Goal: Transaction & Acquisition: Purchase product/service

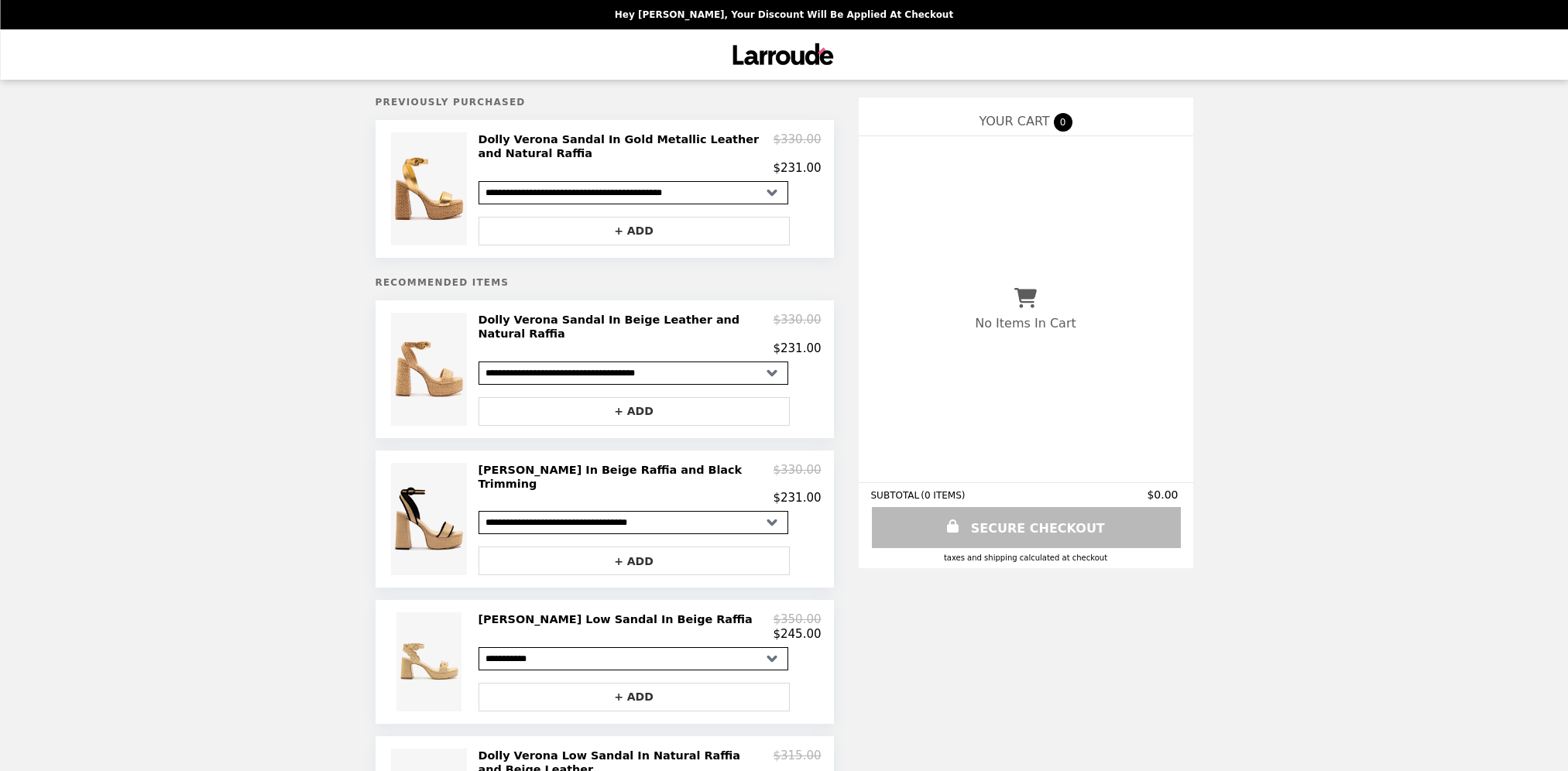
select select "**********"
select select "*********"
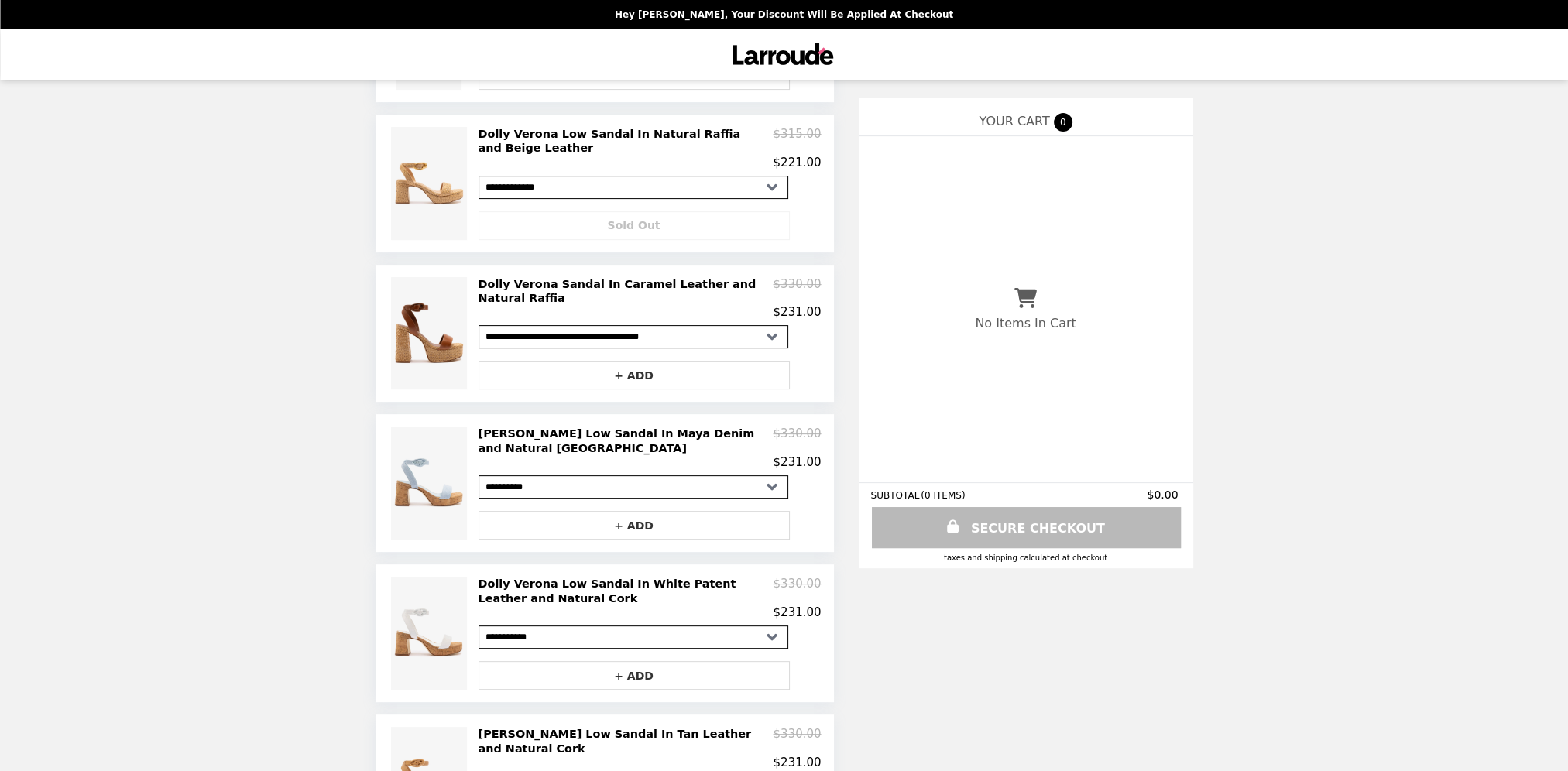
scroll to position [653, 0]
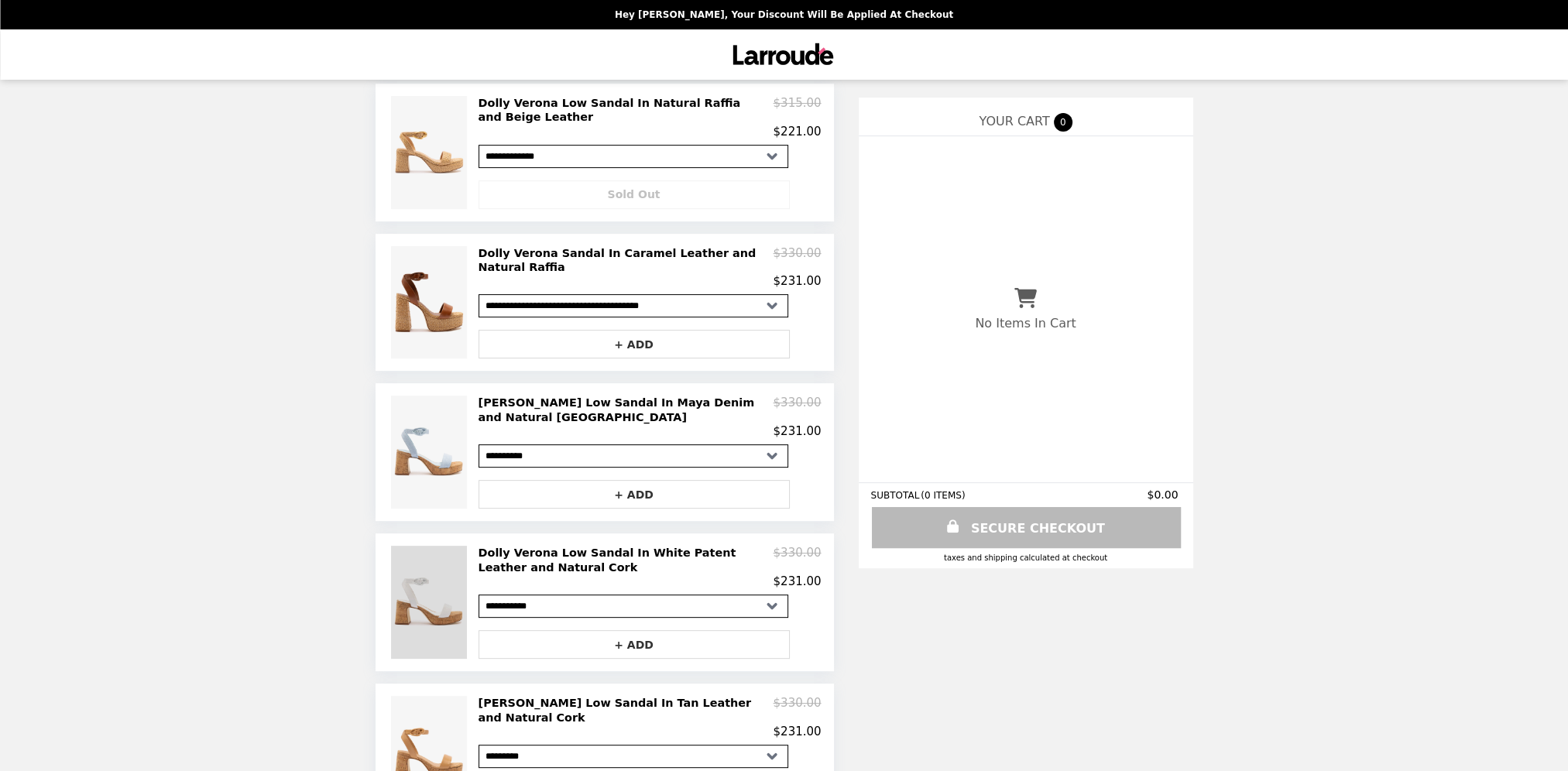
click at [394, 546] on img at bounding box center [430, 602] width 79 height 113
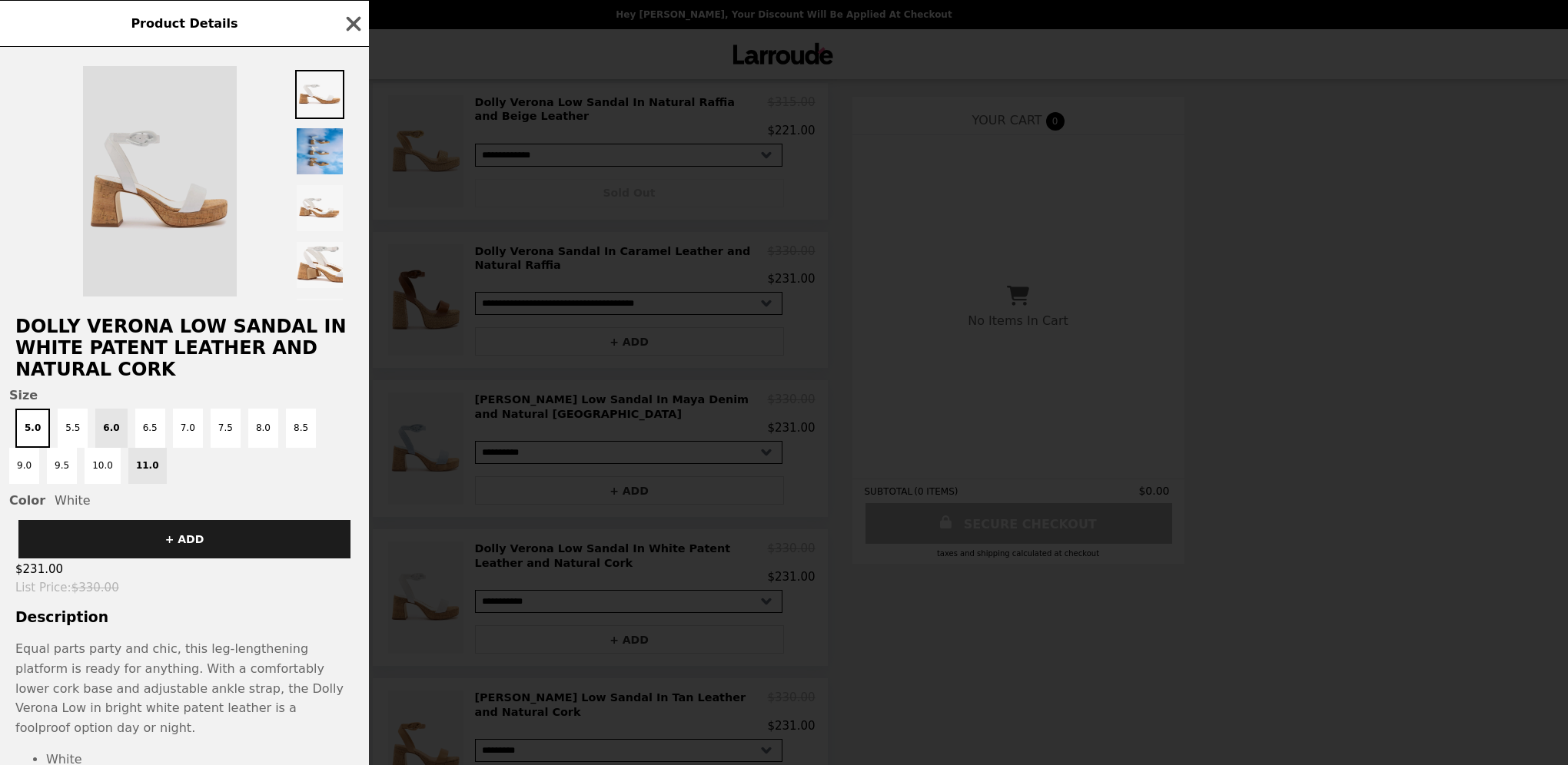
click at [147, 187] on img at bounding box center [160, 181] width 153 height 231
click at [180, 219] on img at bounding box center [160, 181] width 153 height 231
click at [200, 202] on img at bounding box center [160, 181] width 153 height 231
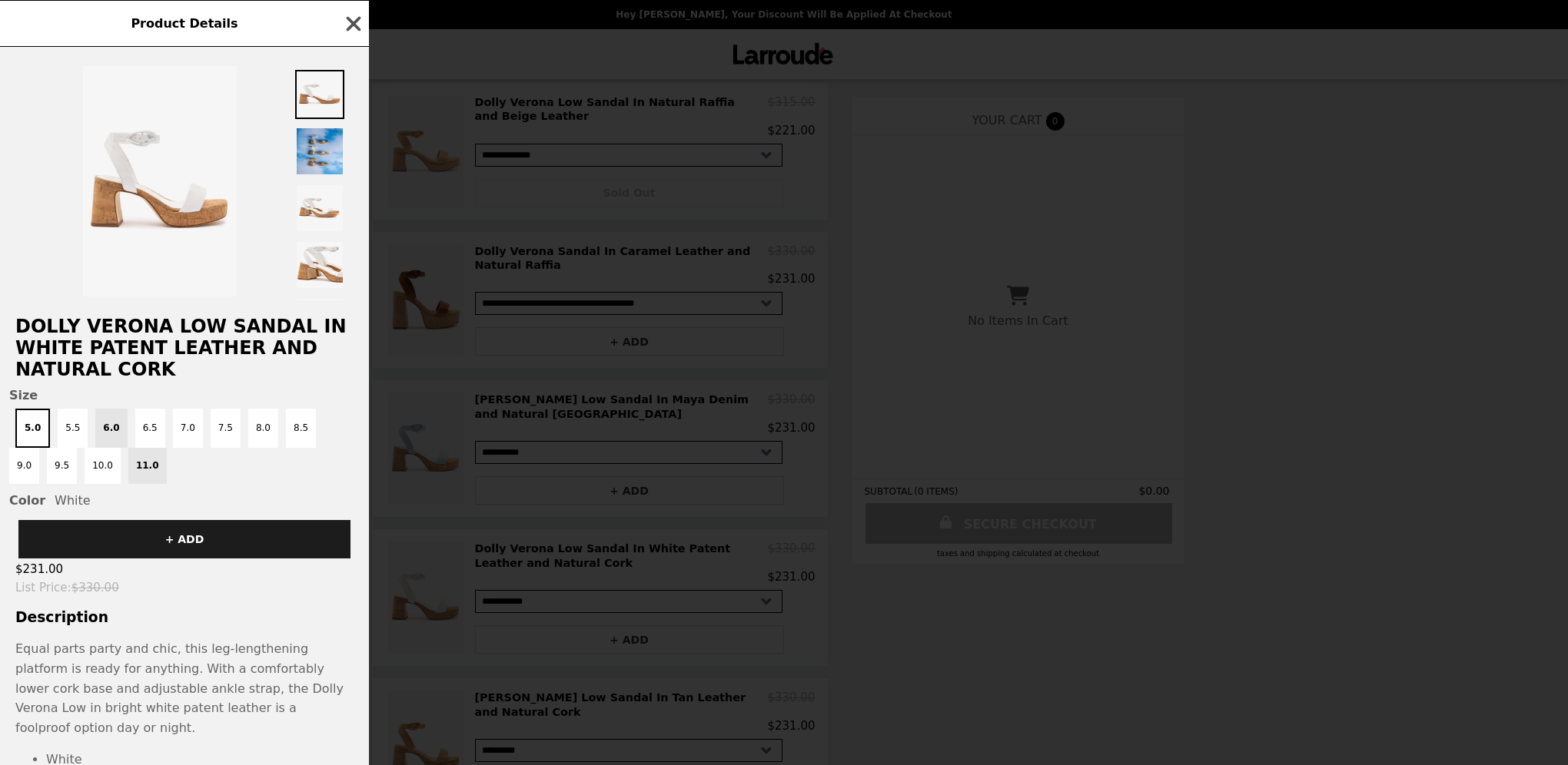
click at [349, 22] on icon "button" at bounding box center [354, 24] width 15 height 15
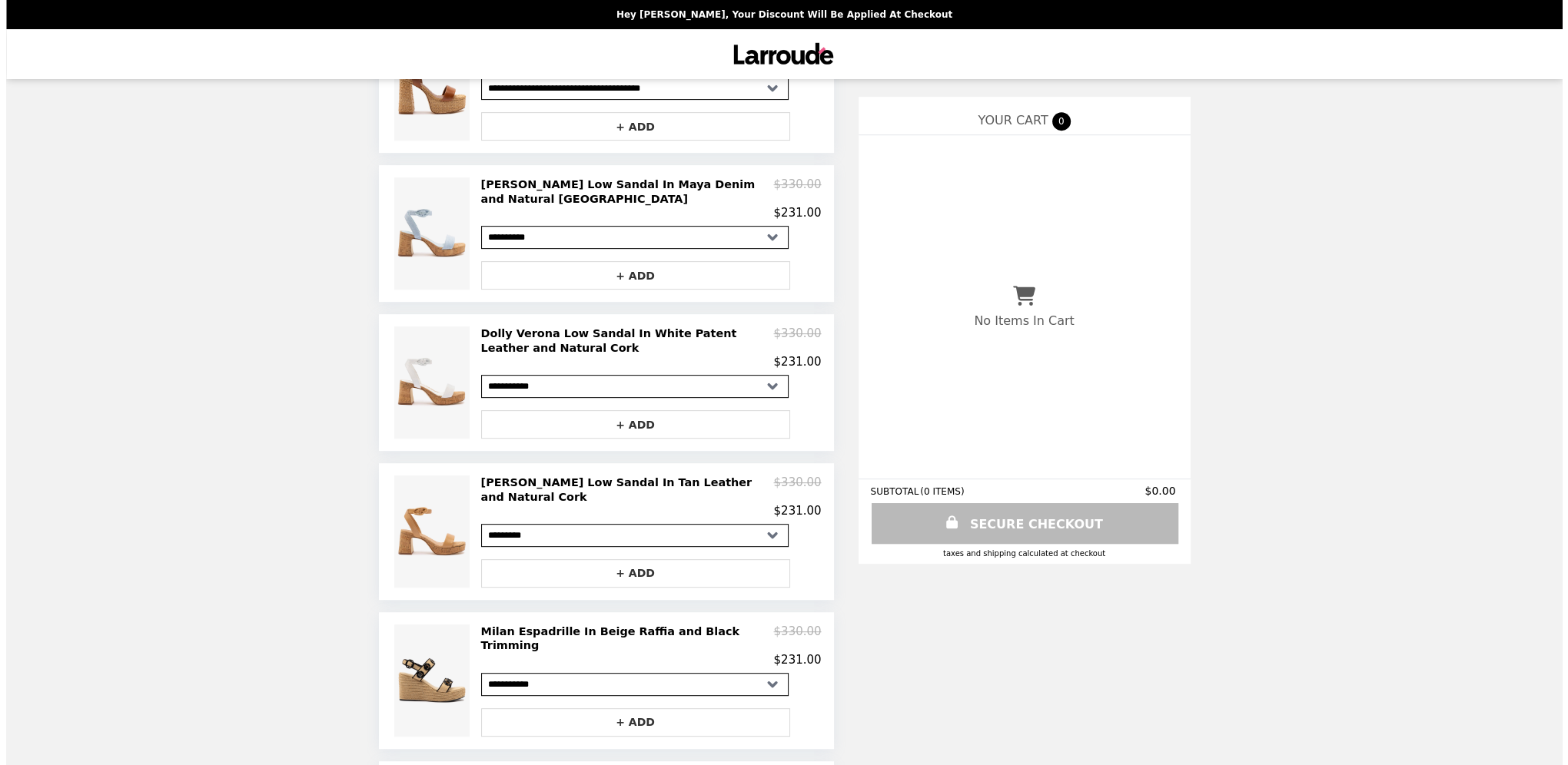
scroll to position [935, 0]
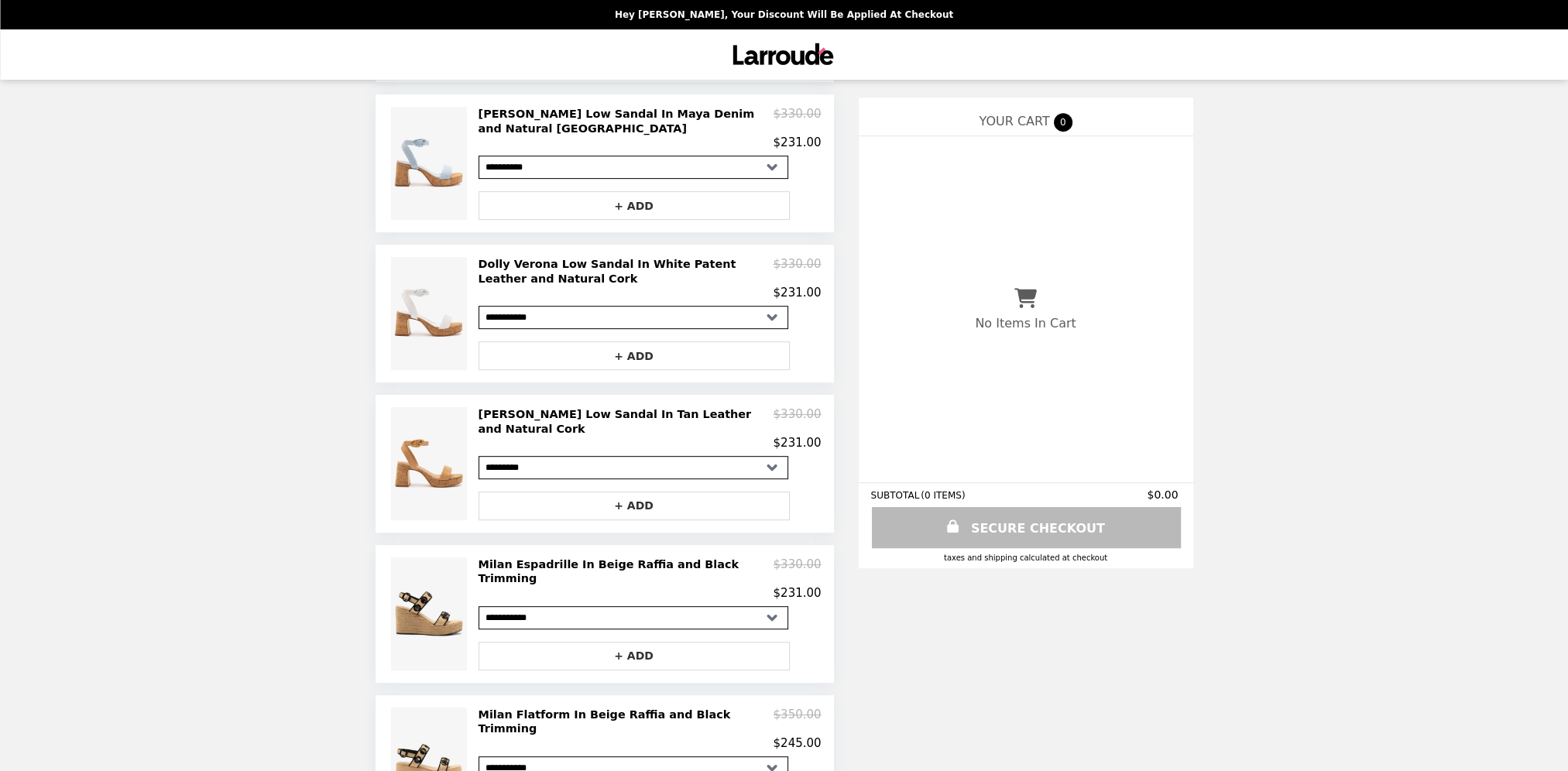
click at [529, 257] on h2 "Dolly Verona Low Sandal In White Patent Leather and Natural Cork" at bounding box center [625, 270] width 295 height 29
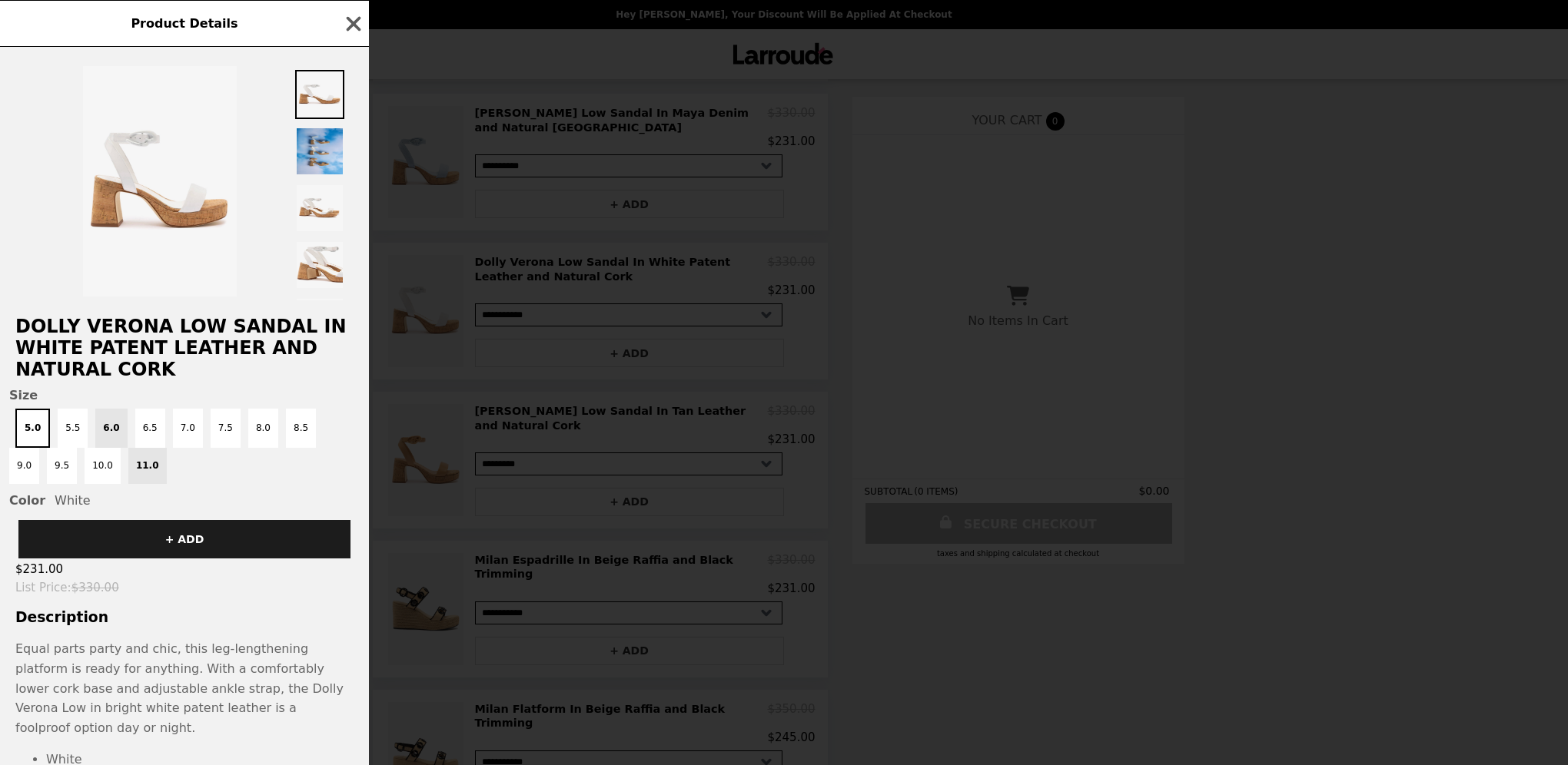
click at [525, 224] on div "Product Details [PERSON_NAME] Low Sandal In White Patent Leather and Natural Co…" at bounding box center [784, 382] width 1568 height 765
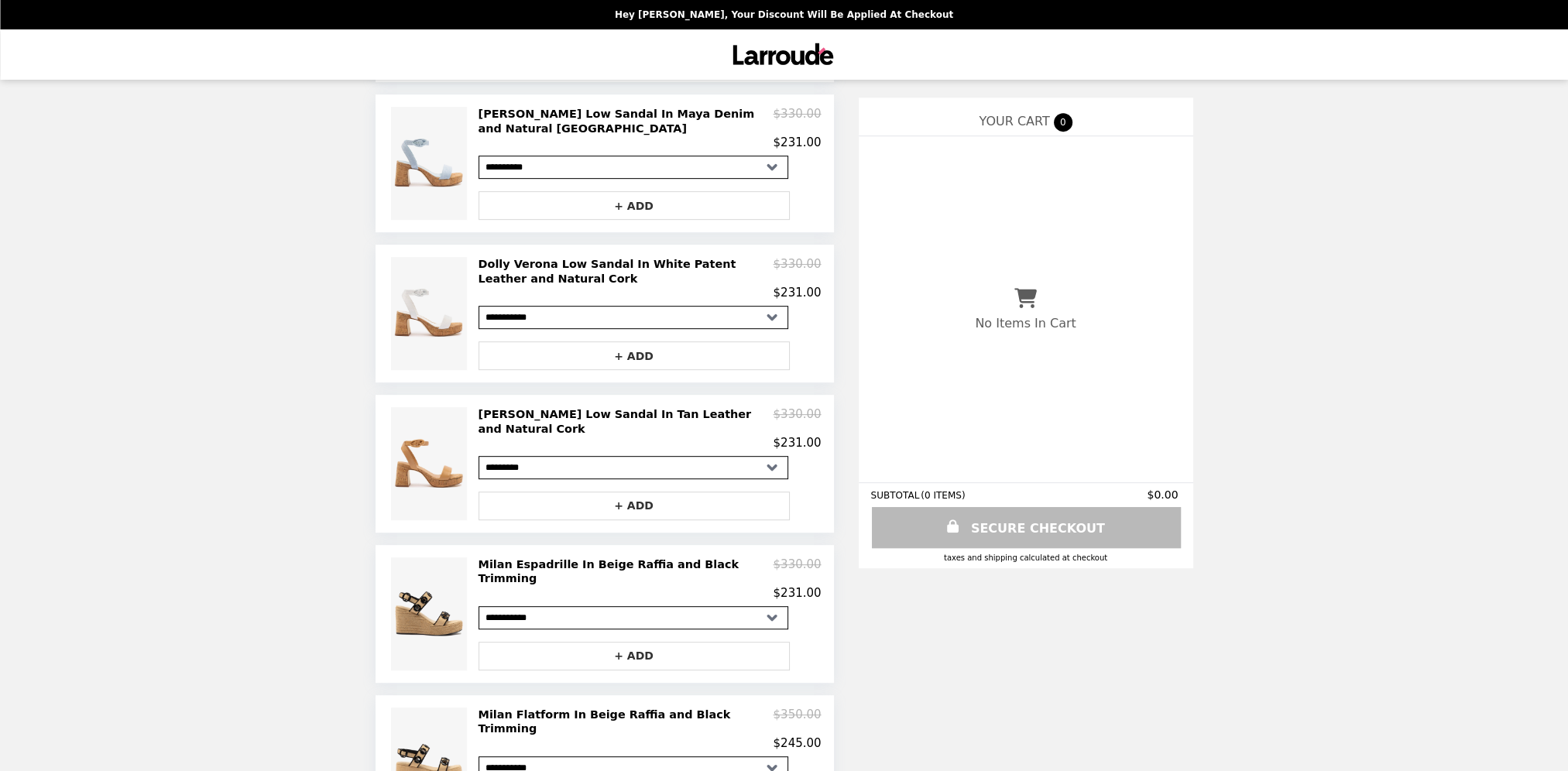
click at [529, 257] on h2 "Dolly Verona Low Sandal In White Patent Leather and Natural Cork" at bounding box center [625, 270] width 295 height 29
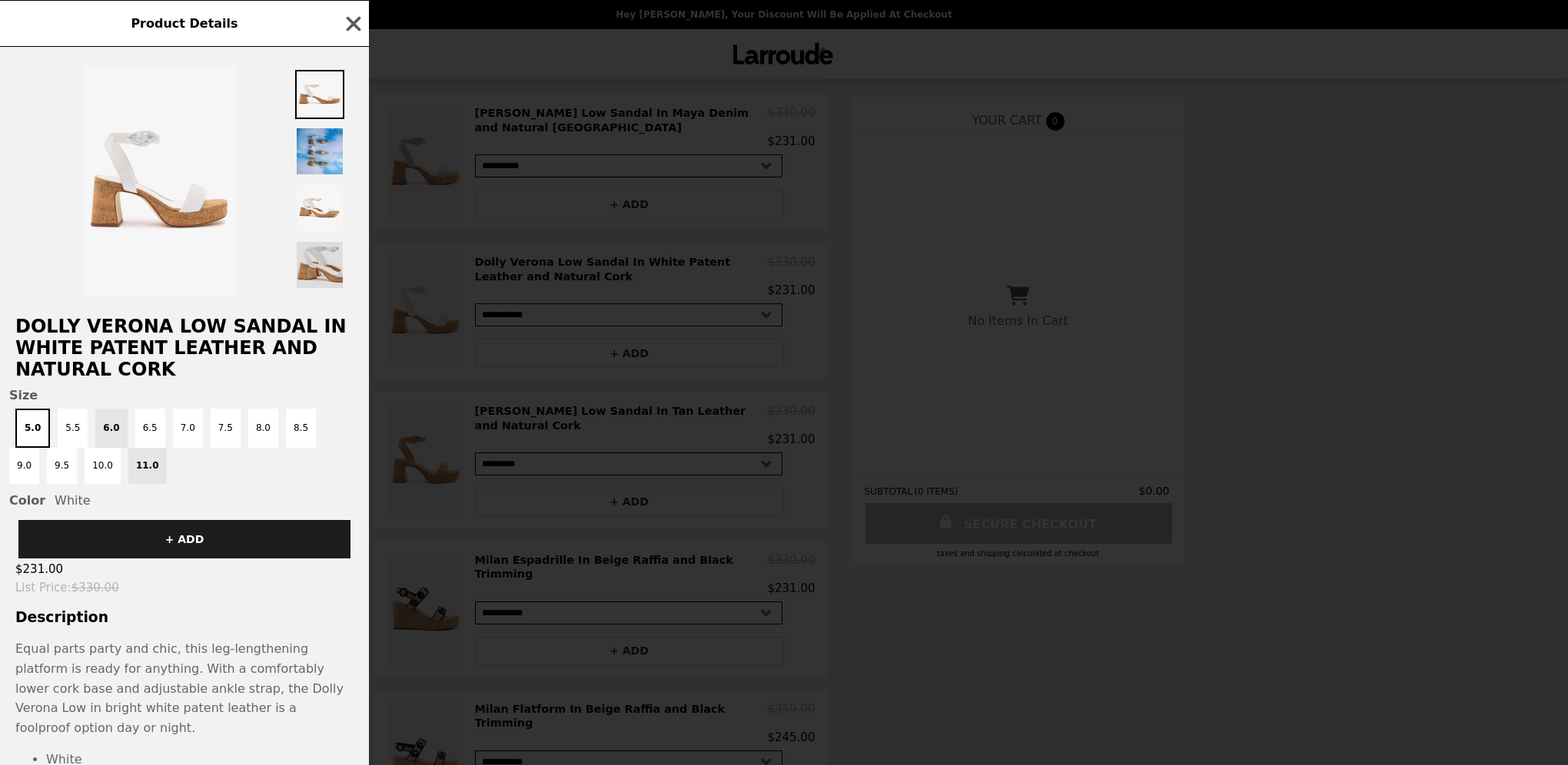
click at [325, 274] on img at bounding box center [320, 265] width 49 height 49
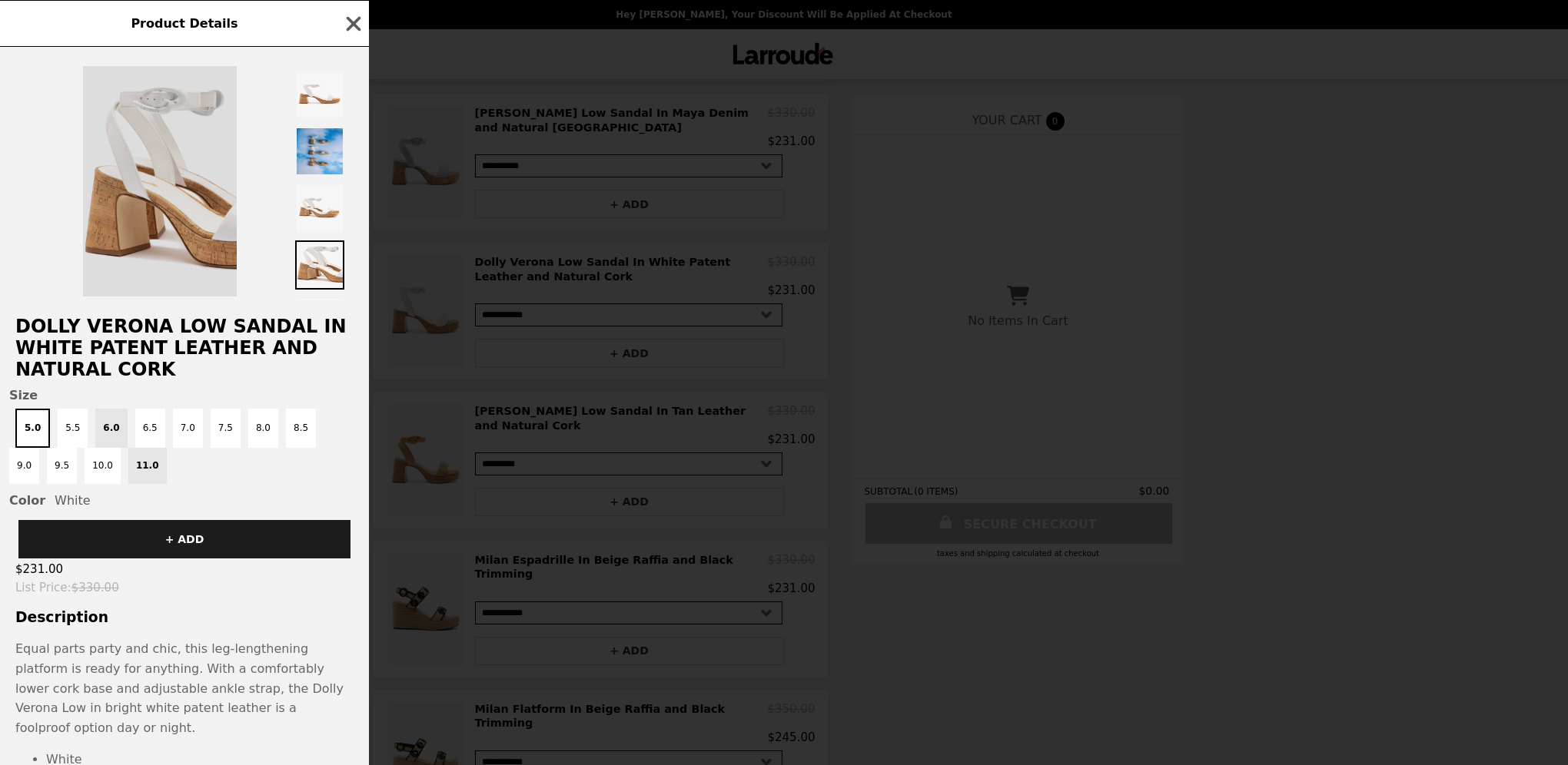
click at [216, 165] on img at bounding box center [160, 181] width 153 height 231
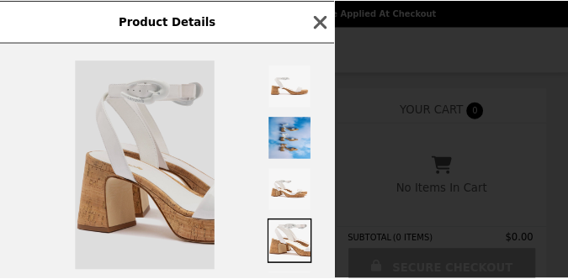
scroll to position [1028, 0]
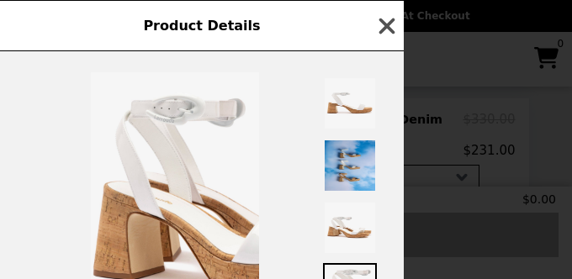
click at [386, 24] on icon "button" at bounding box center [388, 26] width 16 height 16
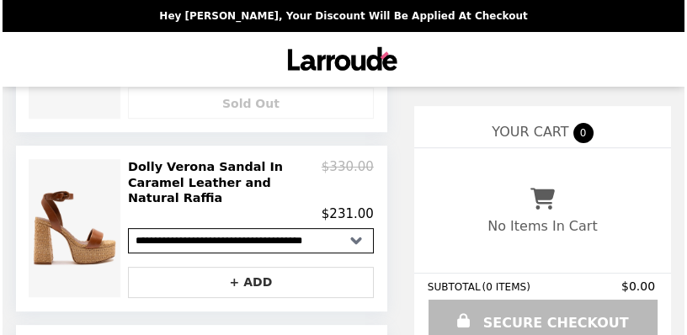
scroll to position [1173, 0]
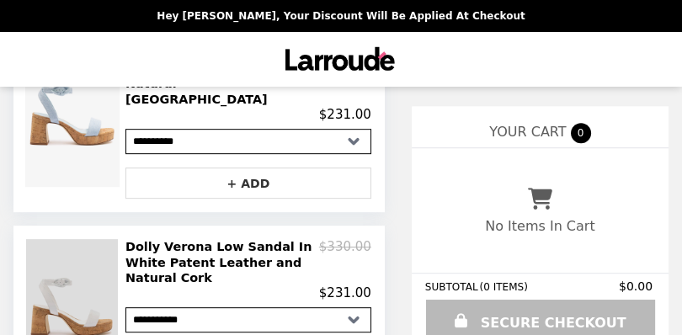
click at [86, 239] on img at bounding box center [74, 308] width 96 height 138
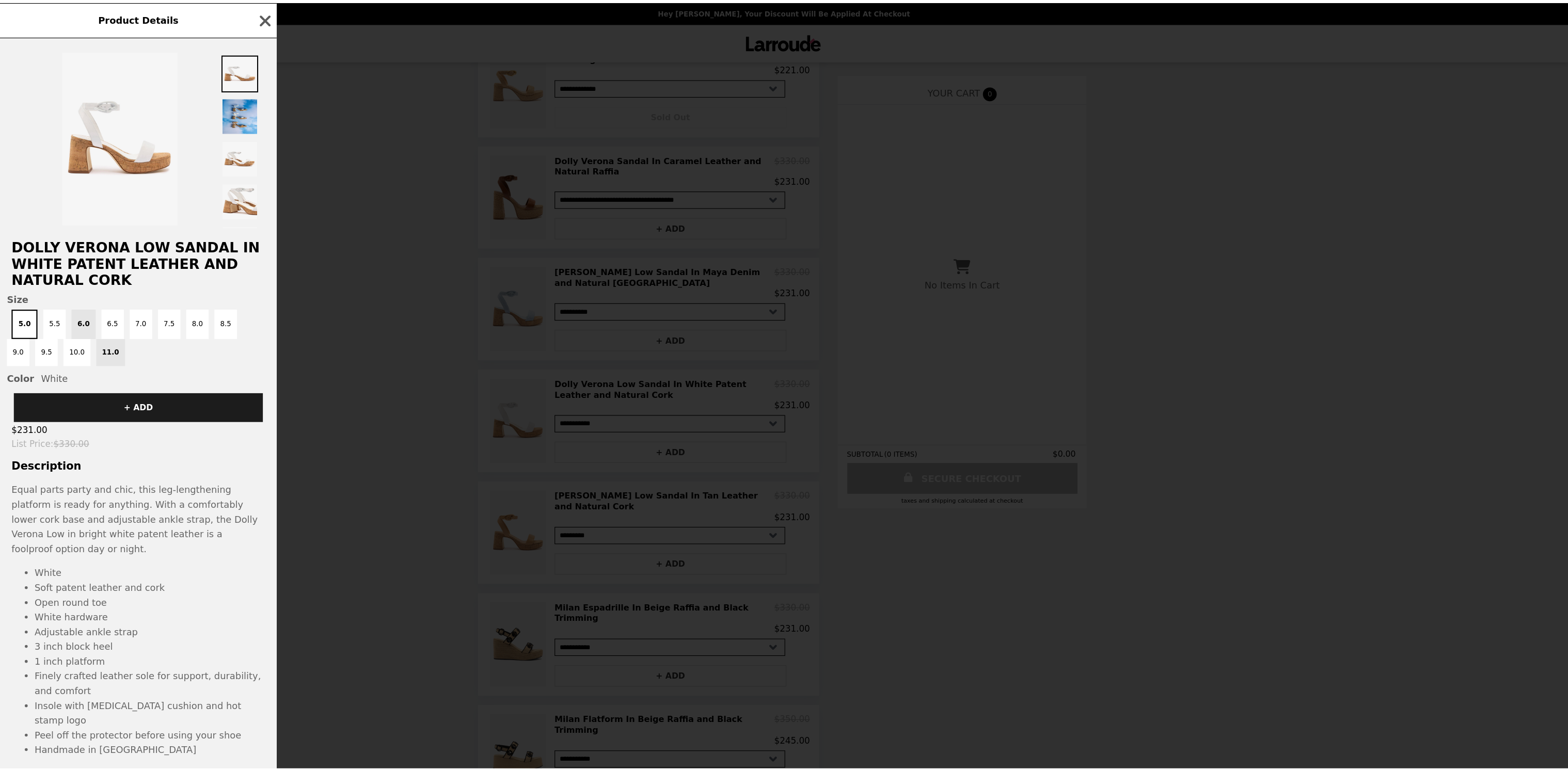
scroll to position [368, 0]
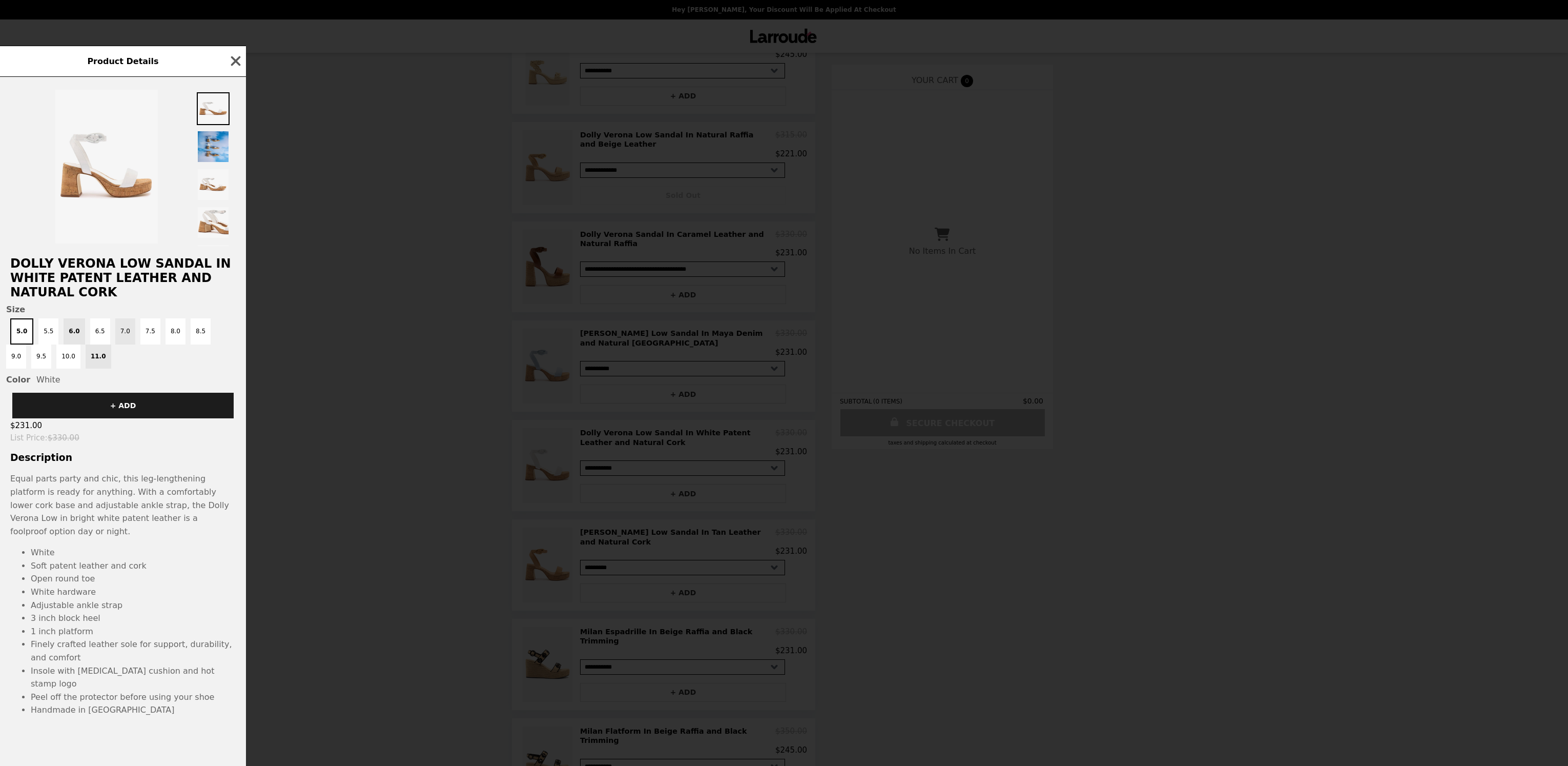
click at [116, 345] on button "7.0" at bounding box center [125, 331] width 20 height 26
click at [112, 418] on button "+ ADD" at bounding box center [123, 406] width 222 height 26
click at [229, 62] on div "Product Details" at bounding box center [123, 61] width 246 height 31
click at [235, 66] on icon "button" at bounding box center [236, 61] width 10 height 10
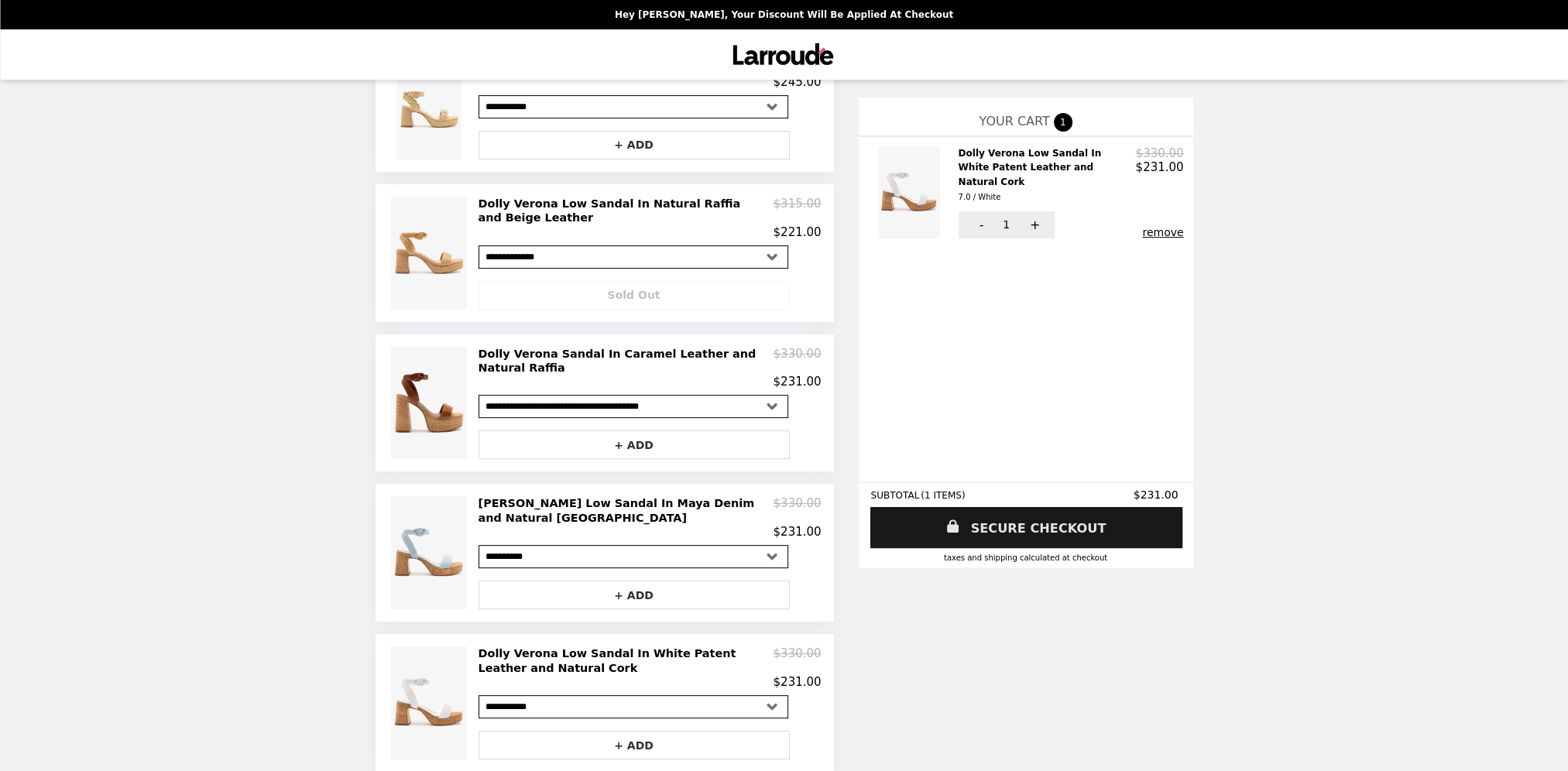
click at [1064, 533] on link "SECURE CHECKOUT" at bounding box center [1025, 527] width 312 height 41
